Goal: Check status

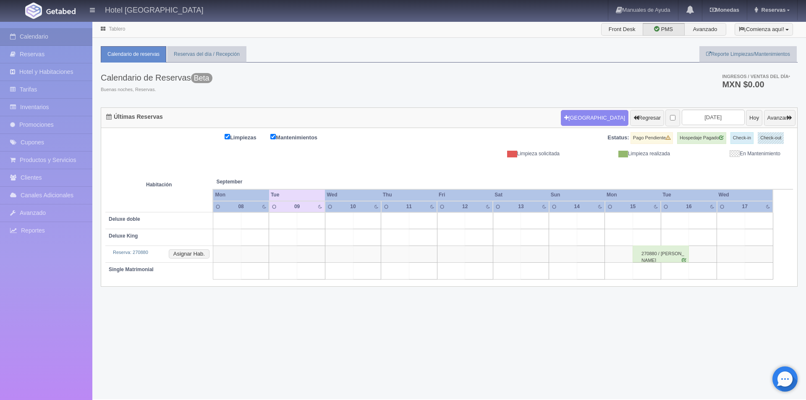
click at [648, 251] on div "270880 / [PERSON_NAME]" at bounding box center [661, 254] width 56 height 17
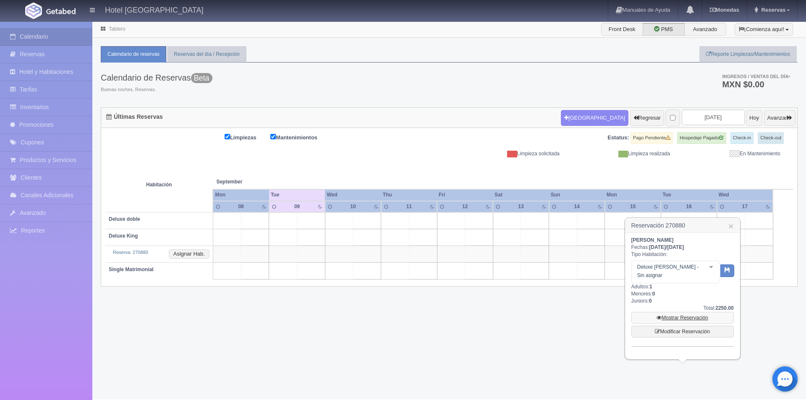
click at [685, 312] on link "Mostrar Reservación" at bounding box center [682, 318] width 102 height 12
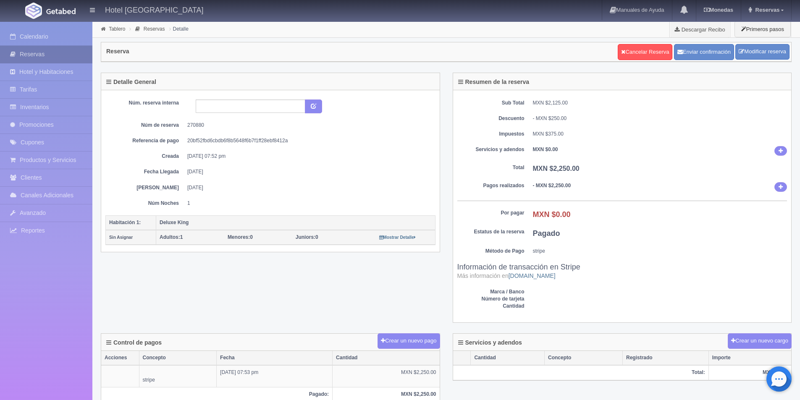
click at [52, 55] on link "Reservas" at bounding box center [46, 54] width 92 height 17
click at [58, 32] on link "Calendario" at bounding box center [46, 36] width 92 height 17
